Goal: Task Accomplishment & Management: Manage account settings

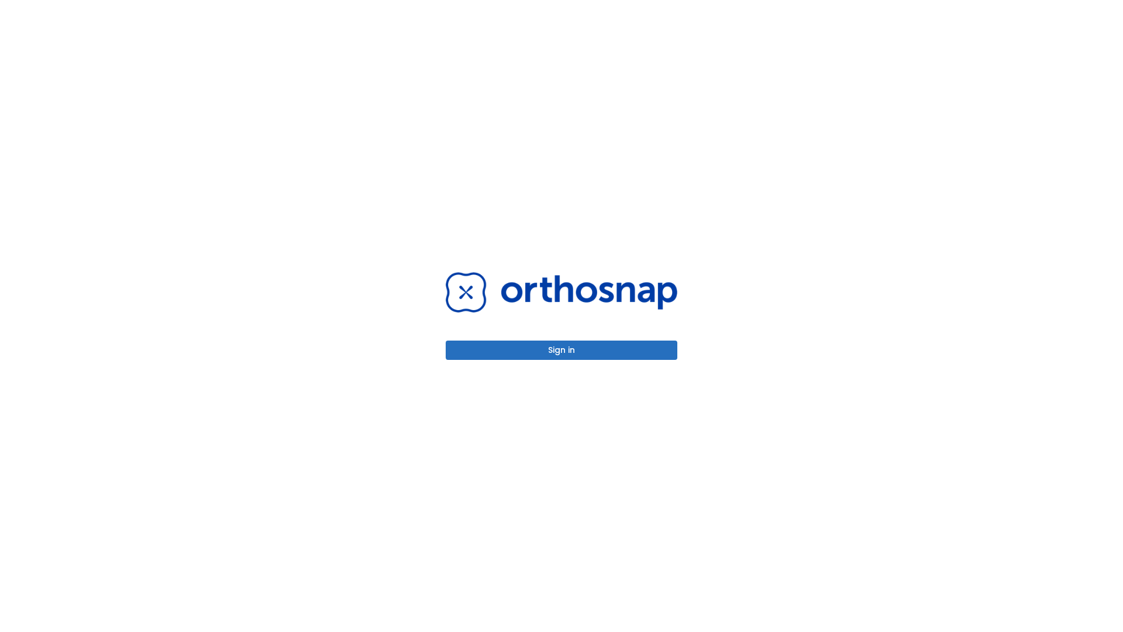
click at [561, 350] on button "Sign in" at bounding box center [562, 349] width 232 height 19
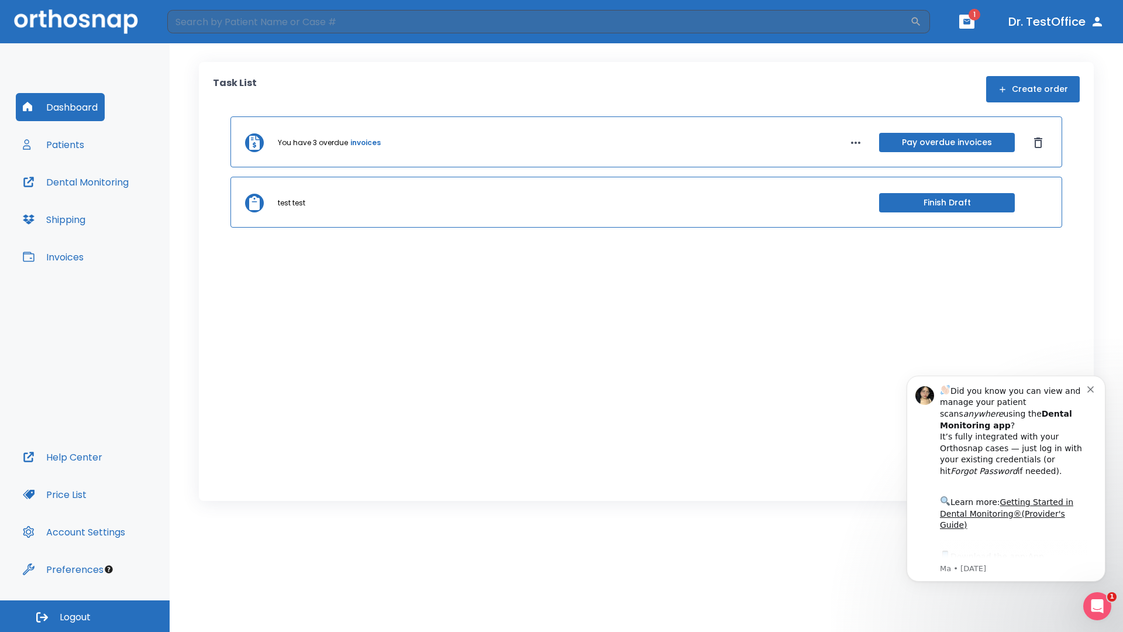
click at [85, 616] on span "Logout" at bounding box center [75, 617] width 31 height 13
